Goal: Find specific page/section: Find specific page/section

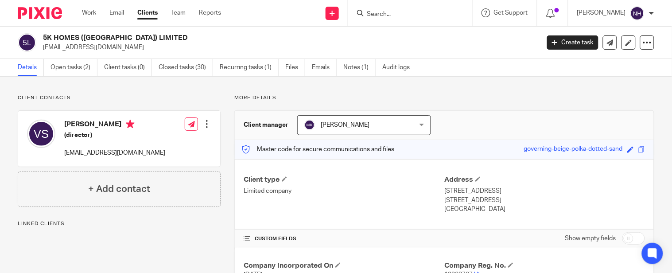
click at [395, 11] on input "Search" at bounding box center [406, 15] width 80 height 8
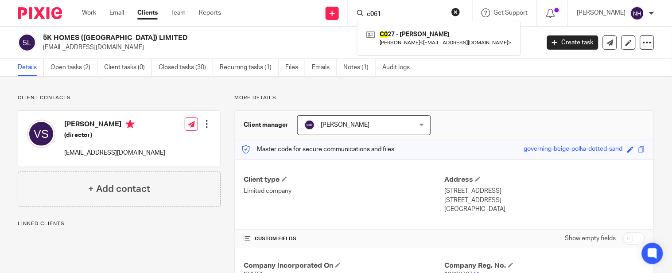
type input "c061"
click button "submit" at bounding box center [0, 0] width 0 height 0
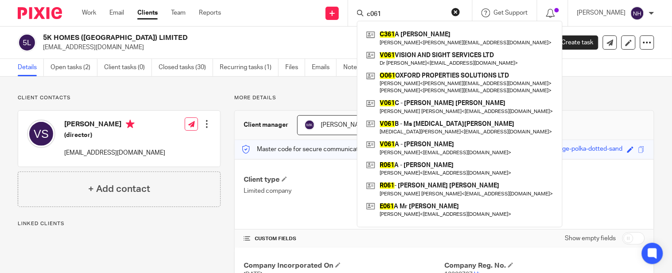
drag, startPoint x: 392, startPoint y: 21, endPoint x: 326, endPoint y: 24, distance: 66.6
click at [326, 24] on div "Send new email Create task Add client Request signature c061 C361 A Mrs Paulett…" at bounding box center [453, 13] width 438 height 26
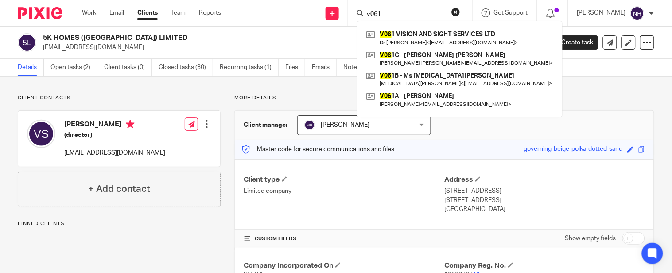
type input "v061"
click button "submit" at bounding box center [0, 0] width 0 height 0
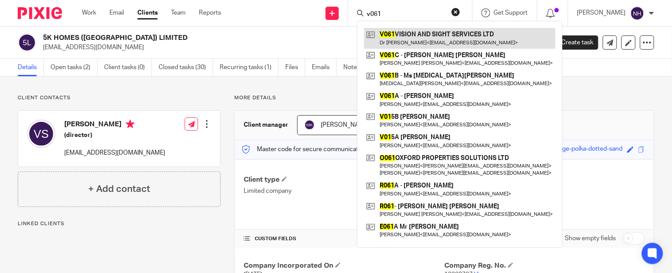
click at [441, 41] on link at bounding box center [459, 38] width 191 height 20
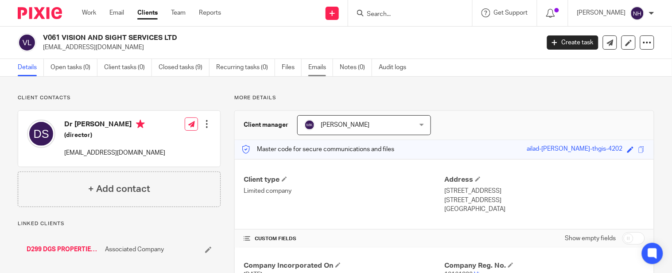
click at [311, 69] on link "Emails" at bounding box center [320, 67] width 25 height 17
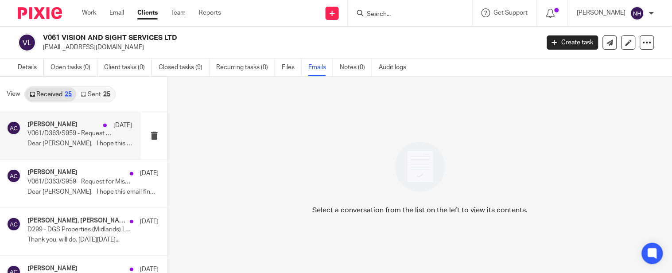
click at [71, 143] on p "Dear [PERSON_NAME], I hope this email finds..." at bounding box center [79, 144] width 105 height 8
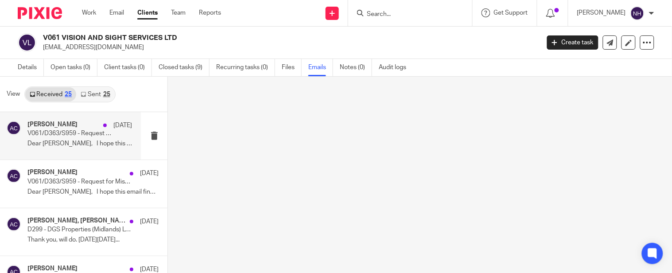
click at [71, 143] on p "Dear [PERSON_NAME], I hope this email finds..." at bounding box center [79, 144] width 105 height 8
